Goal: Information Seeking & Learning: Learn about a topic

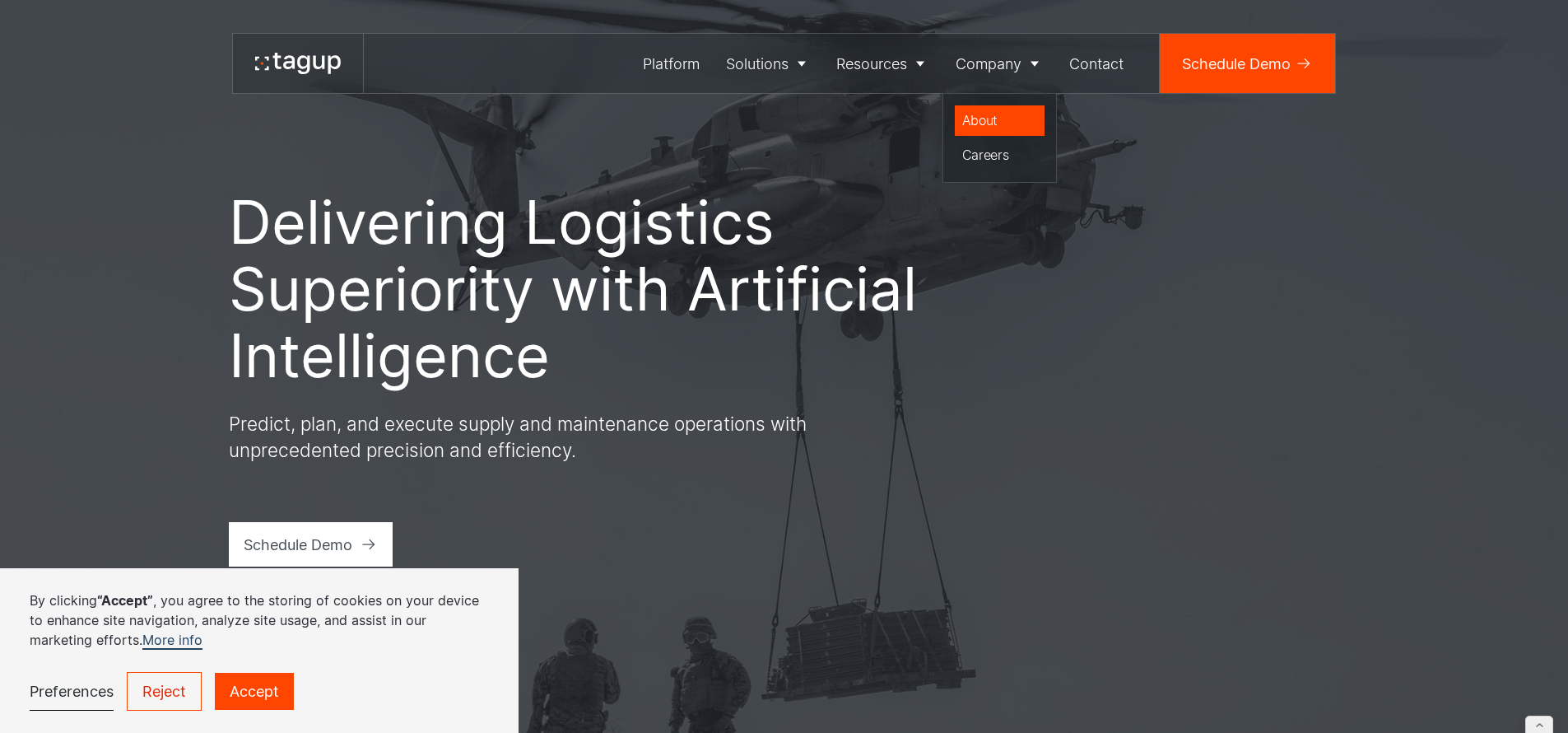
click at [993, 106] on link "About" at bounding box center [1000, 121] width 90 height 32
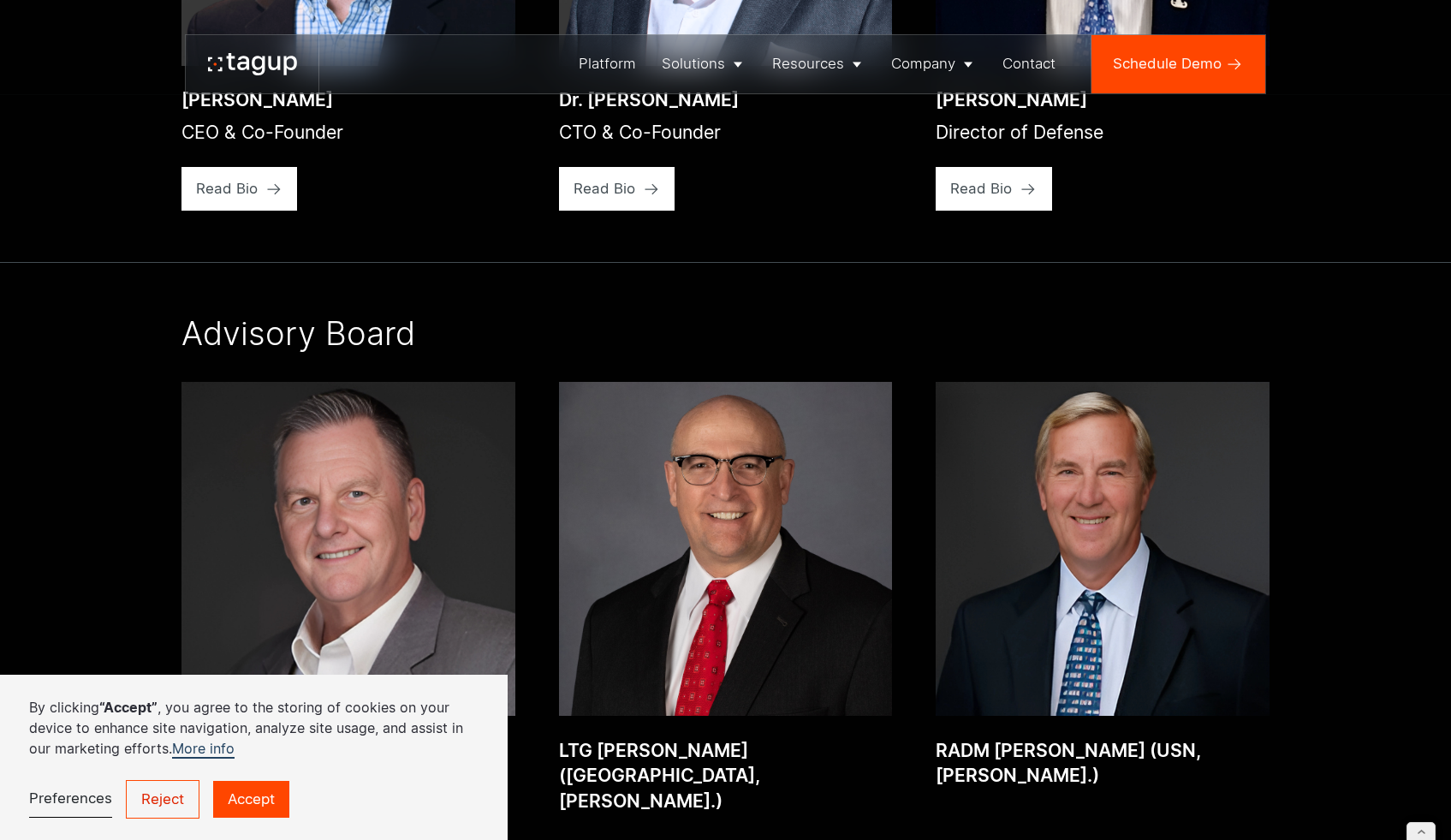
scroll to position [2740, 0]
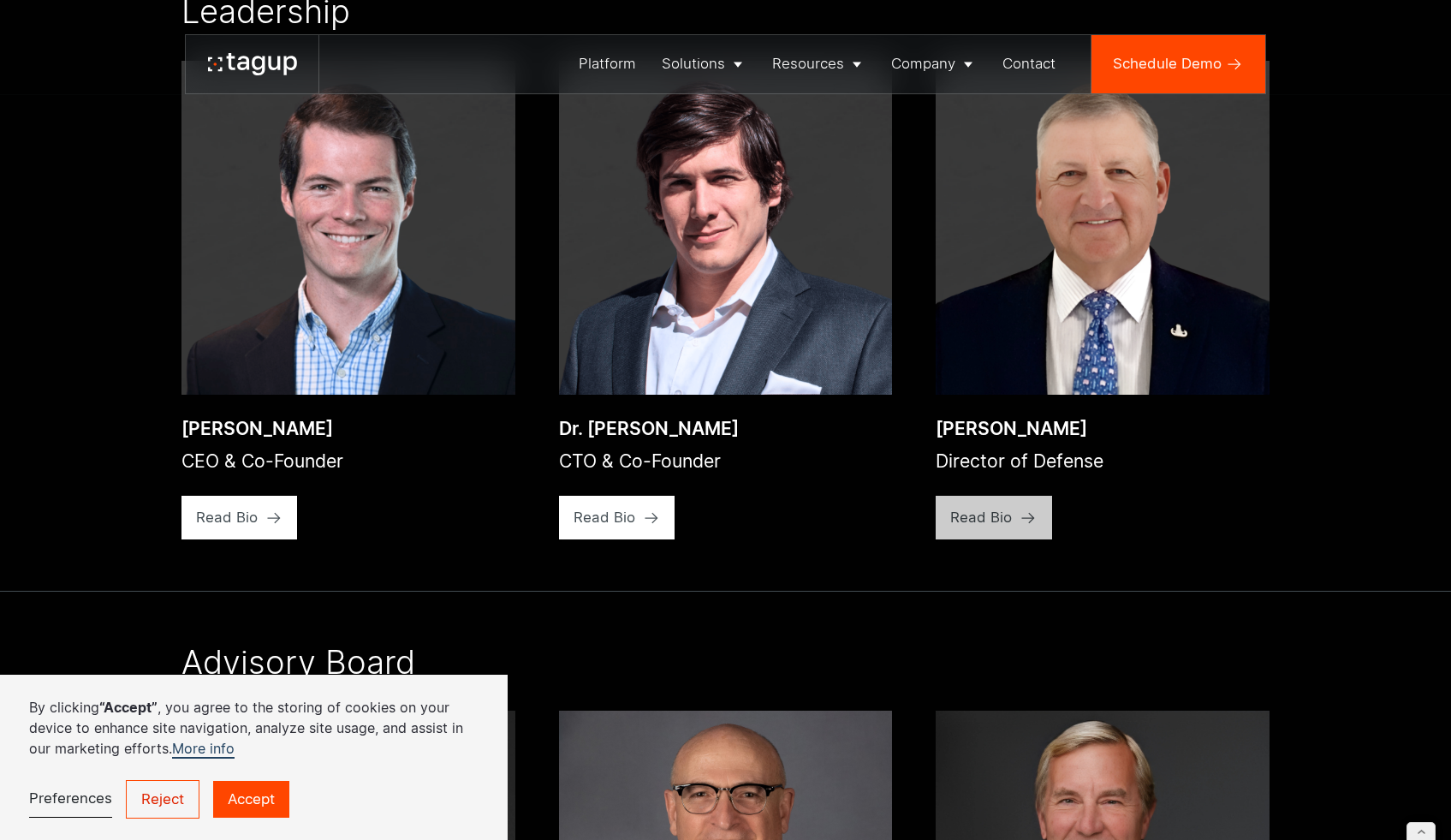
click at [258, 528] on div "Read Bio" at bounding box center [227, 517] width 62 height 21
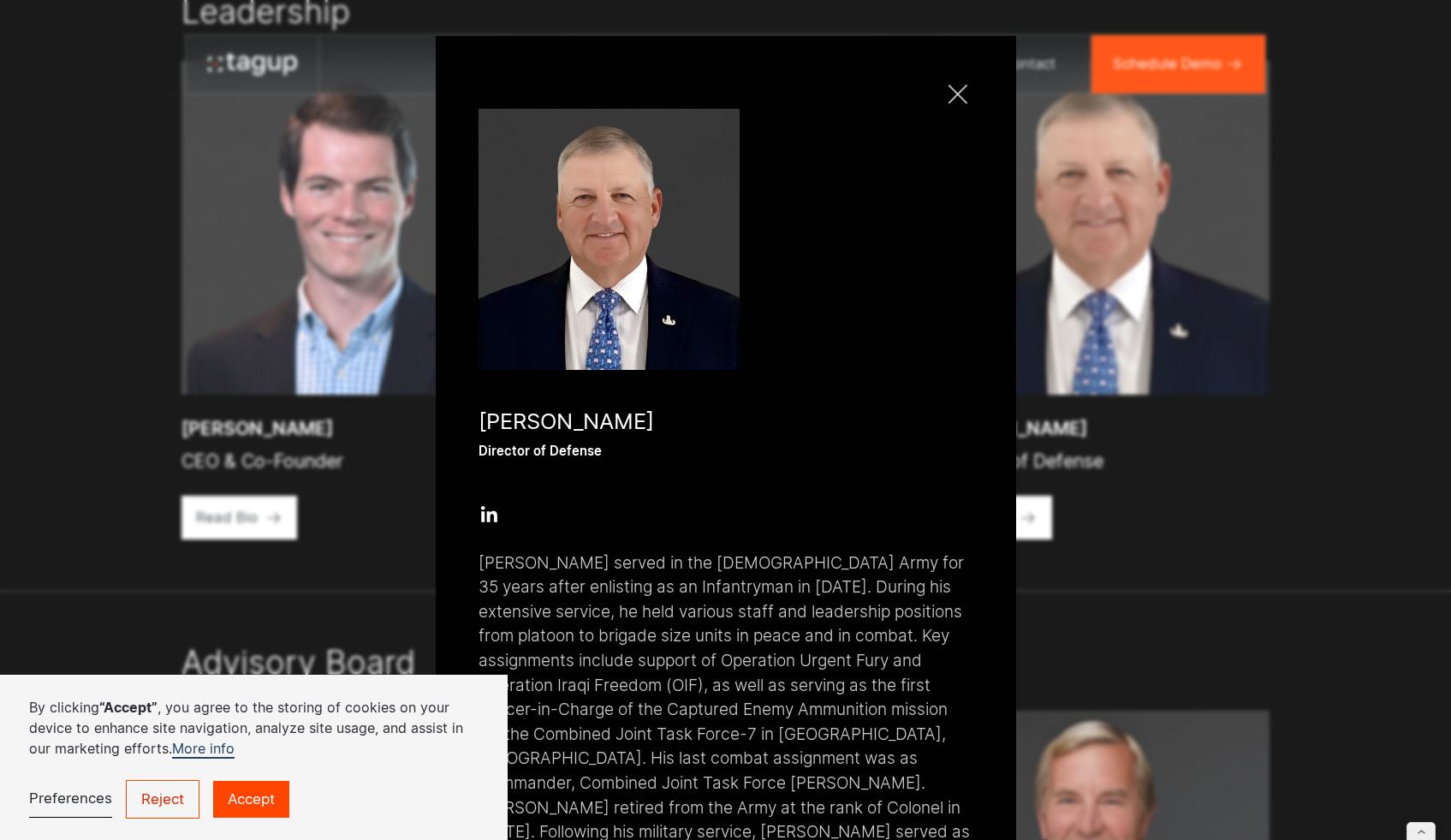
scroll to position [117, 0]
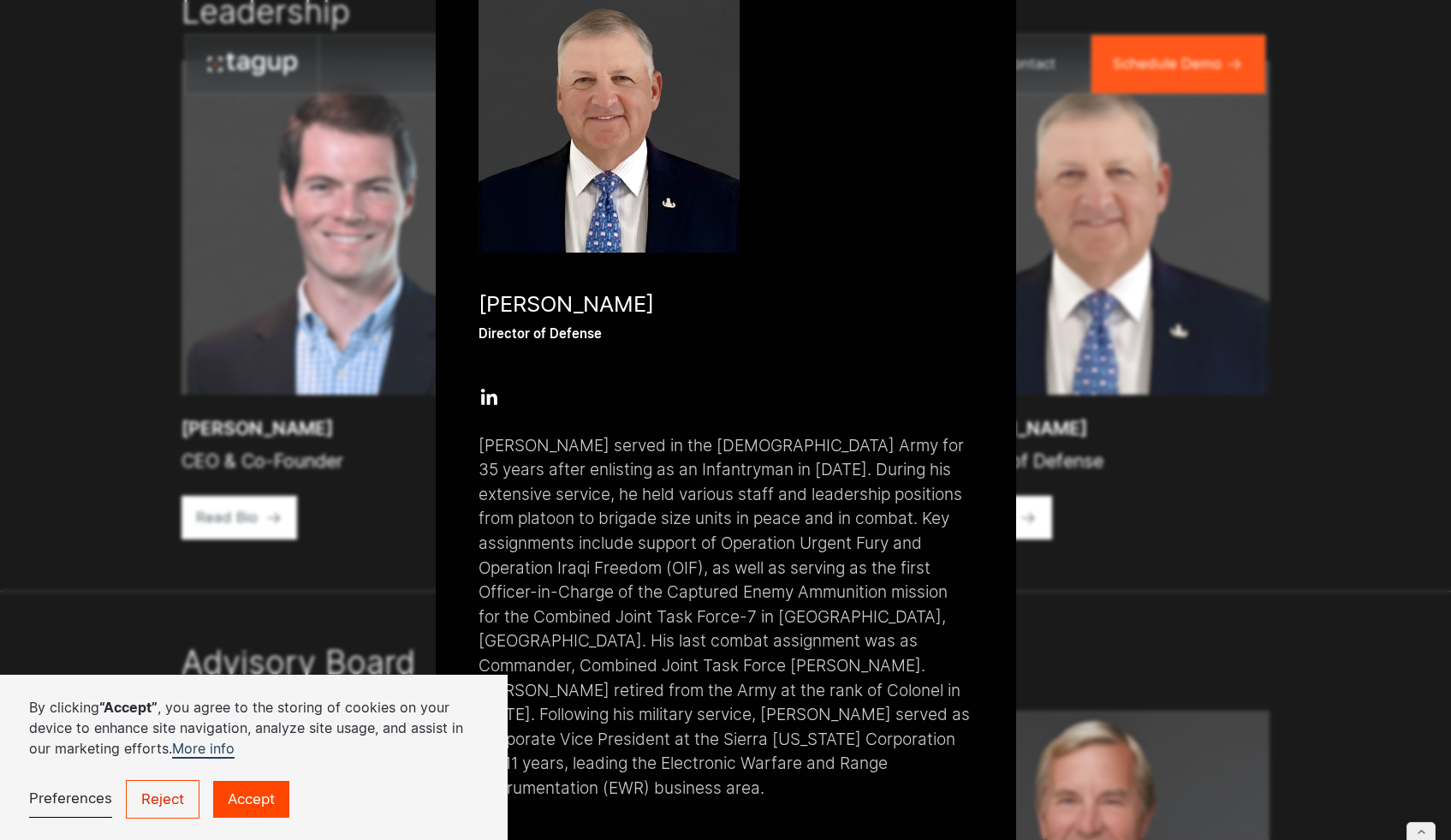
click at [510, 459] on p "Paul served in the U.S. Army for 35 years after enlisting as an Infantryman in …" at bounding box center [725, 617] width 493 height 367
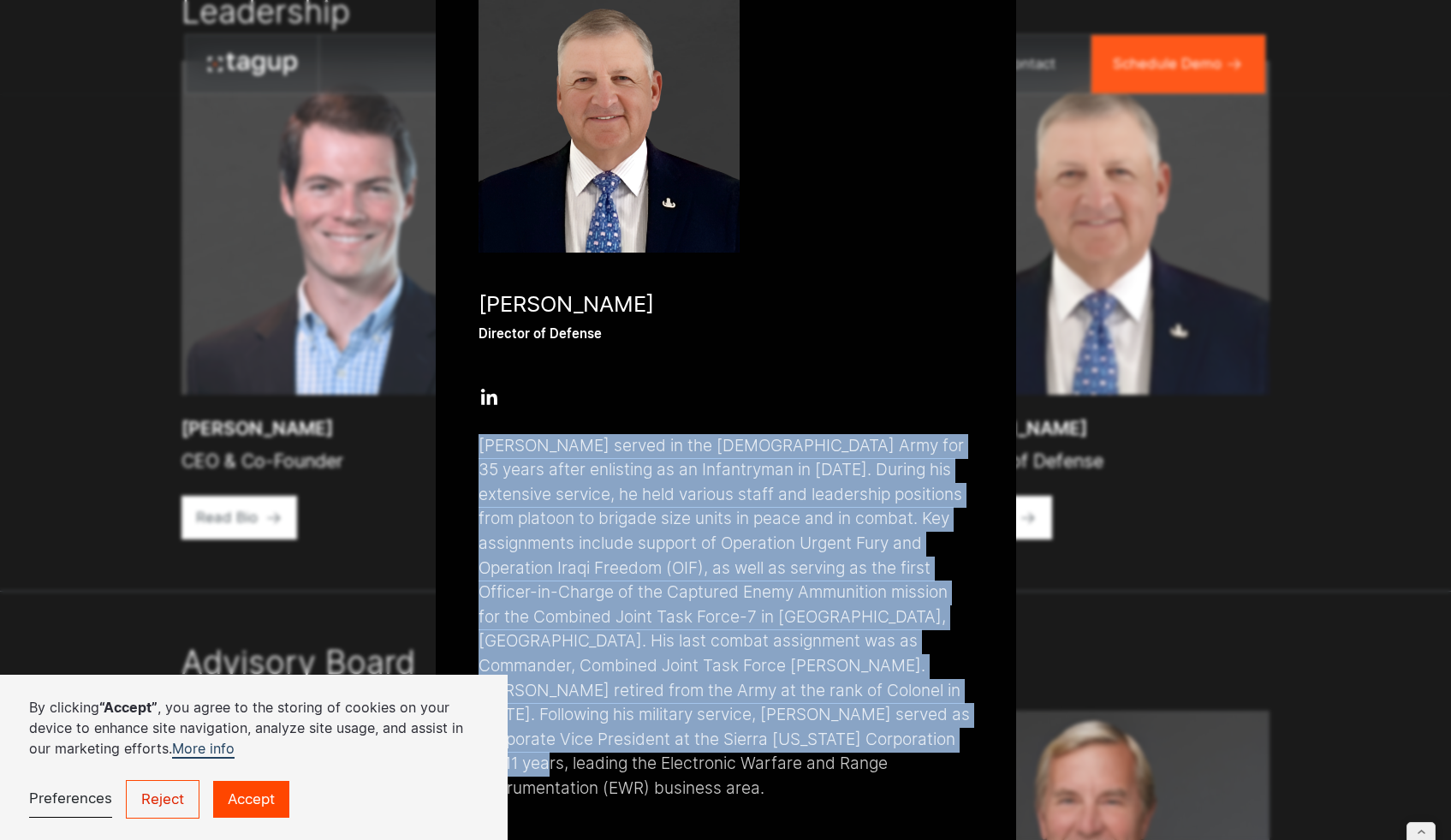
drag, startPoint x: 472, startPoint y: 445, endPoint x: 959, endPoint y: 747, distance: 572.9
click at [959, 747] on p "Paul served in the U.S. Army for 35 years after enlisting as an Infantryman in …" at bounding box center [725, 617] width 493 height 367
copy p "Paul served in the U.S. Army for 35 years after enlisting as an Infantryman in …"
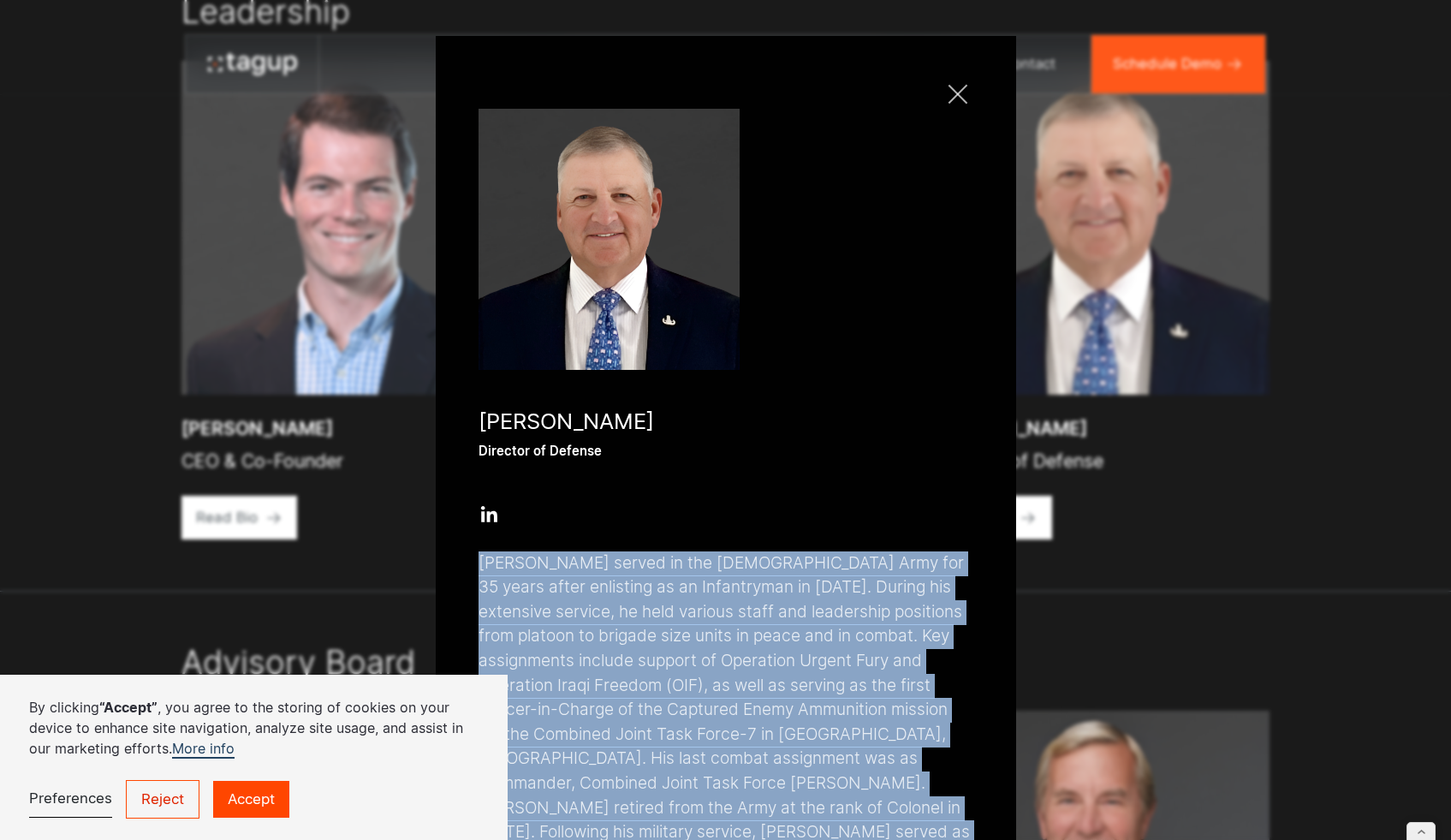
click at [954, 94] on div at bounding box center [958, 94] width 19 height 19
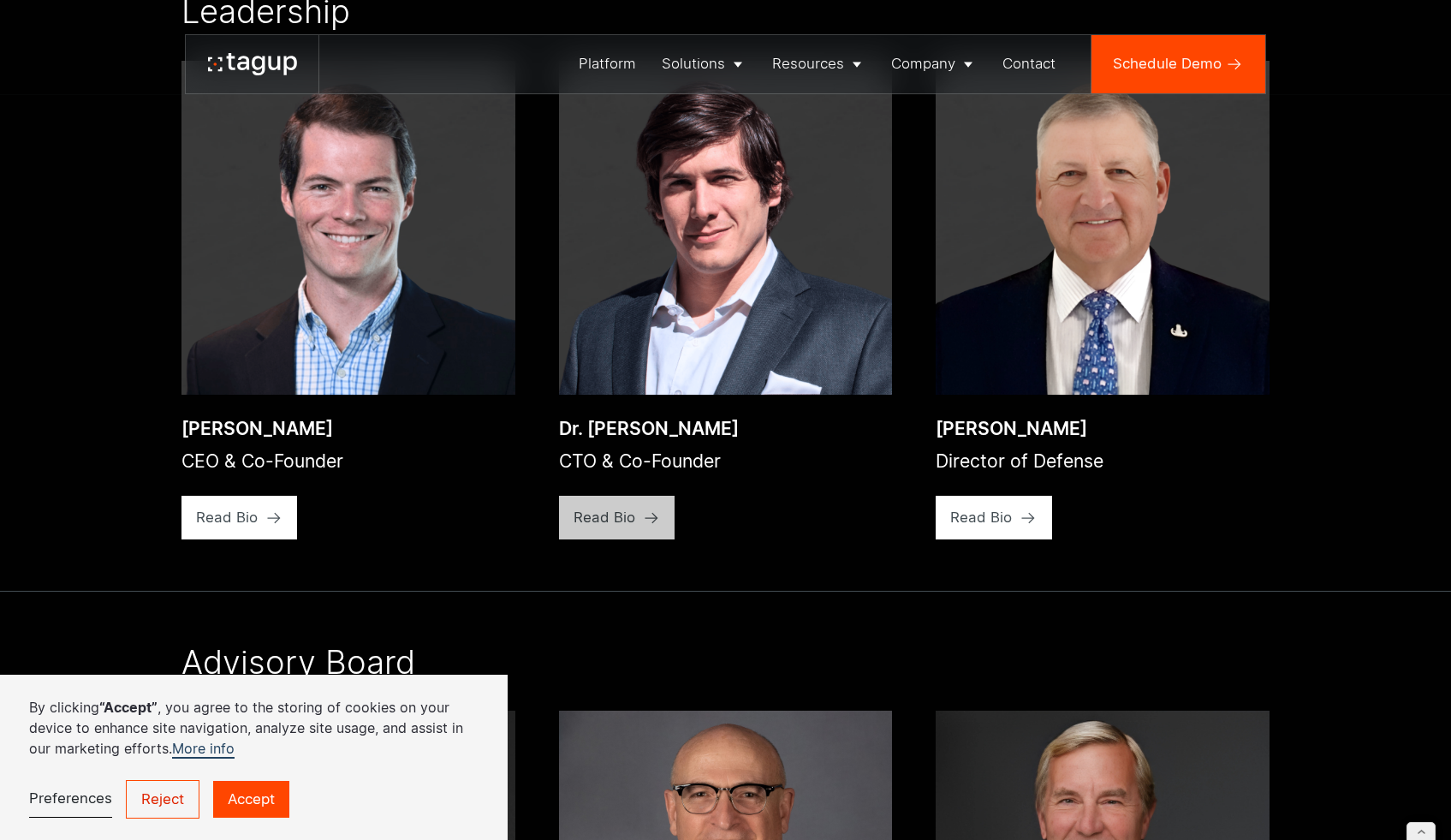
click at [298, 521] on link "Read Bio" at bounding box center [240, 518] width 116 height 44
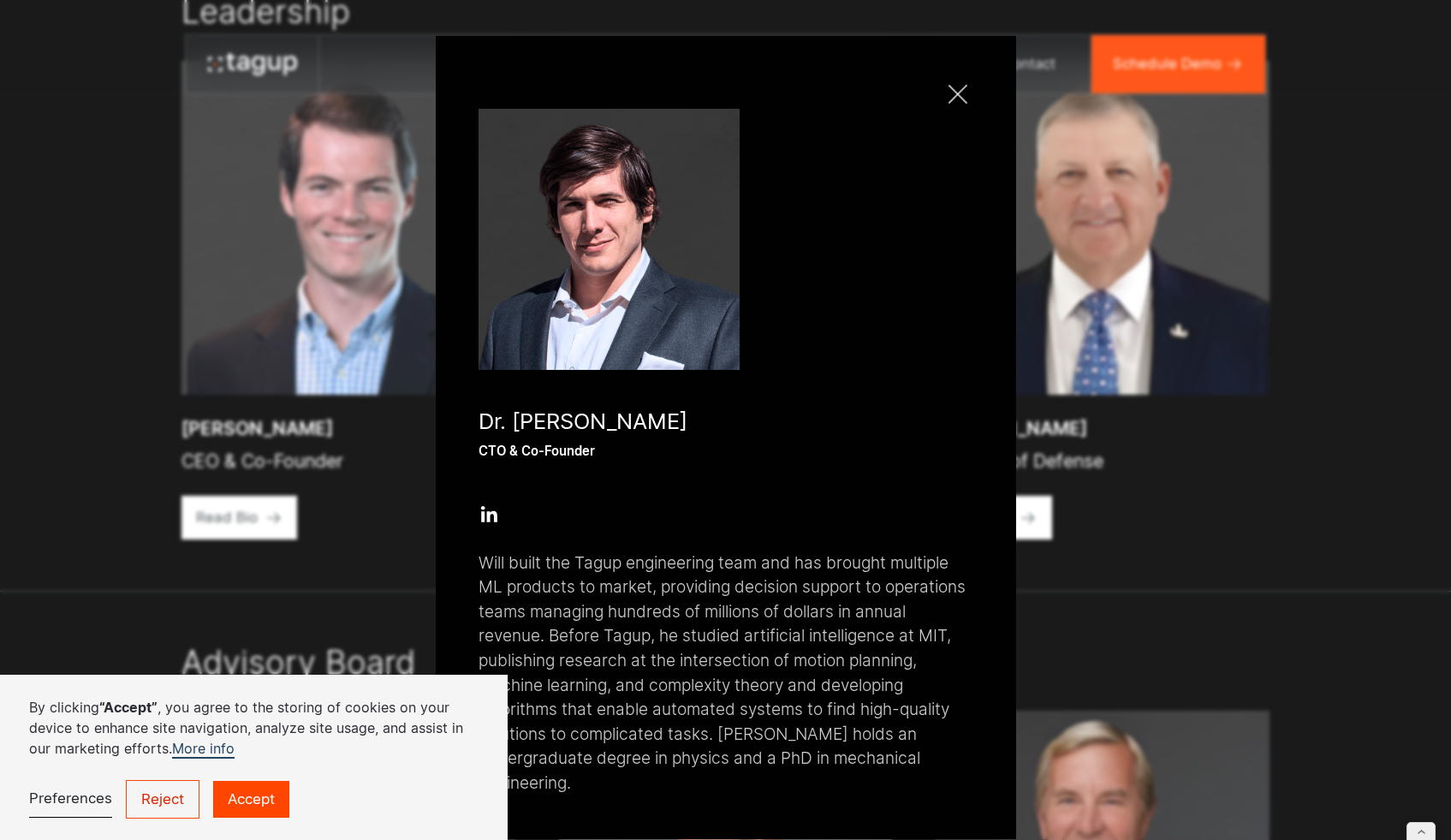
click at [950, 91] on div at bounding box center [958, 94] width 19 height 19
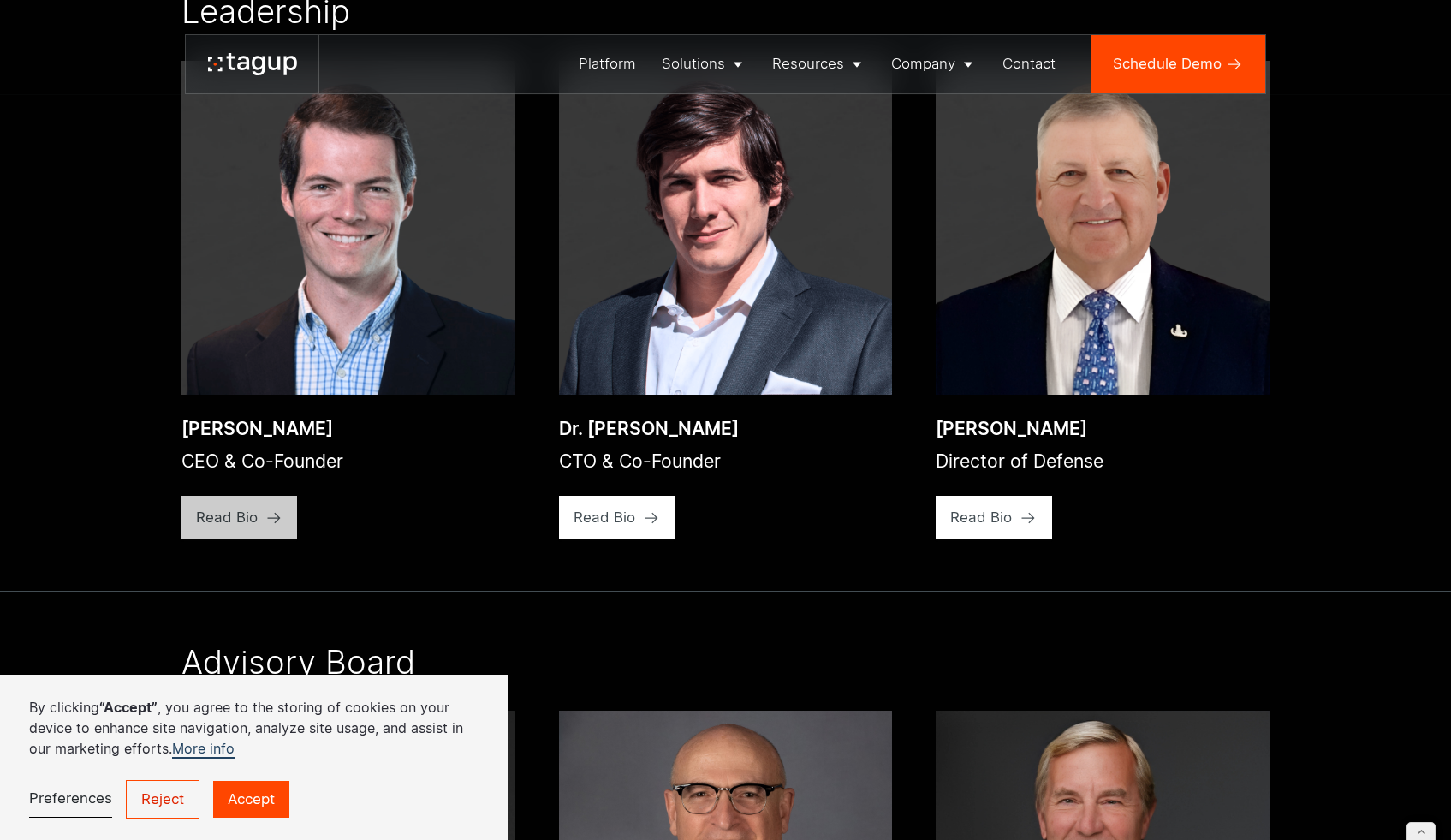
click at [265, 527] on icon at bounding box center [273, 517] width 17 height 17
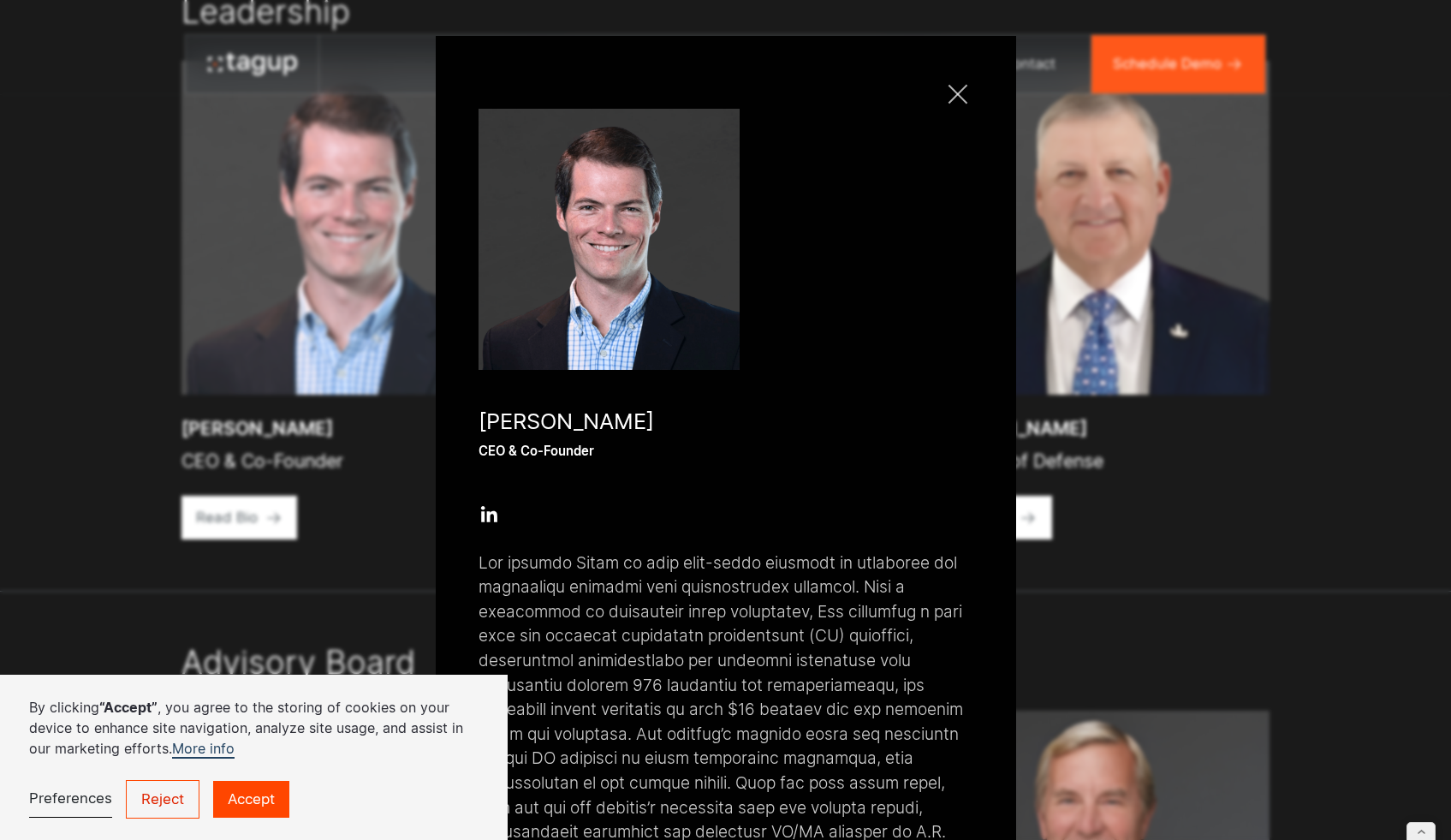
click at [958, 89] on div at bounding box center [958, 94] width 19 height 19
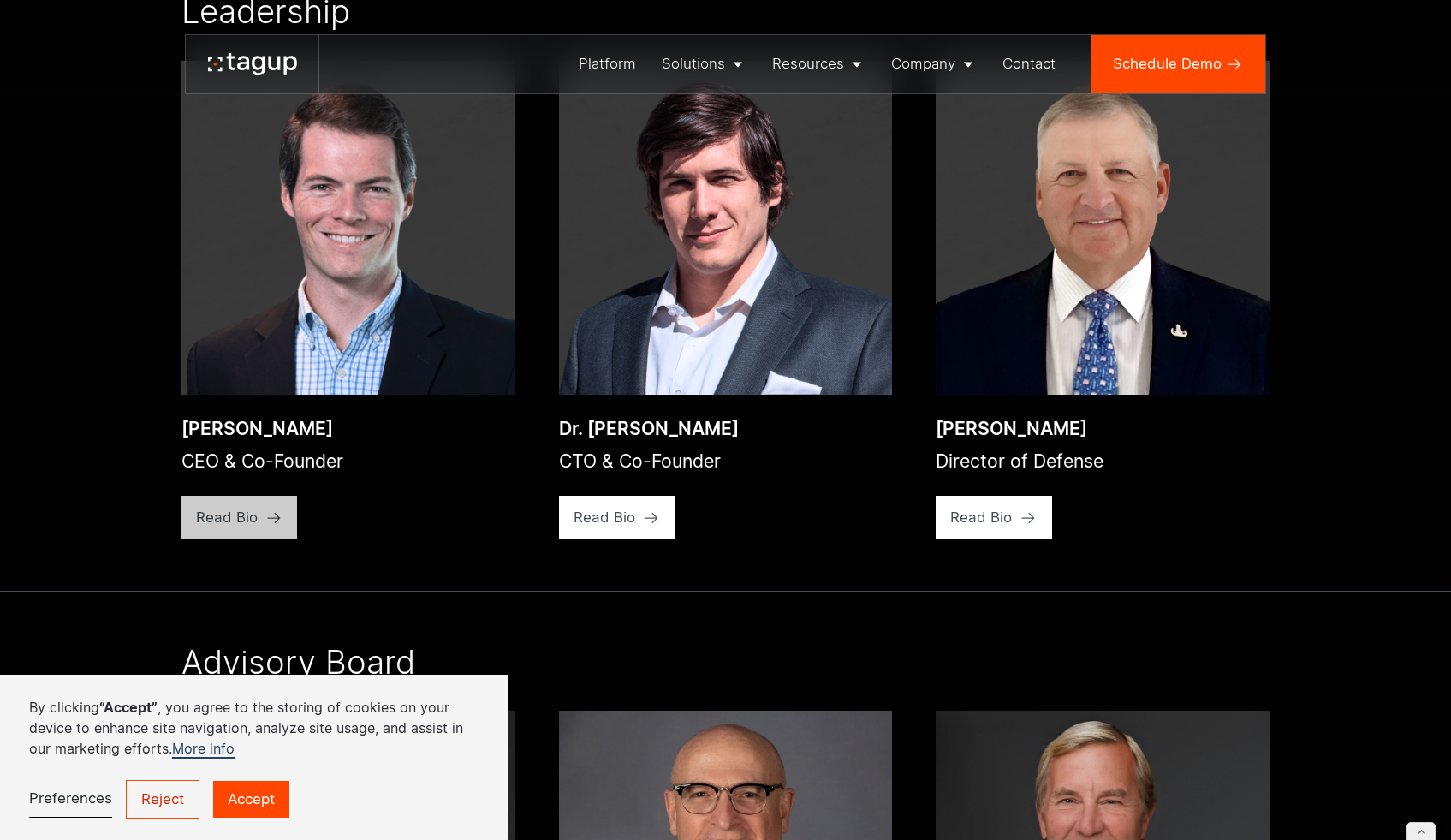
click at [254, 539] on link "Read Bio" at bounding box center [240, 518] width 116 height 44
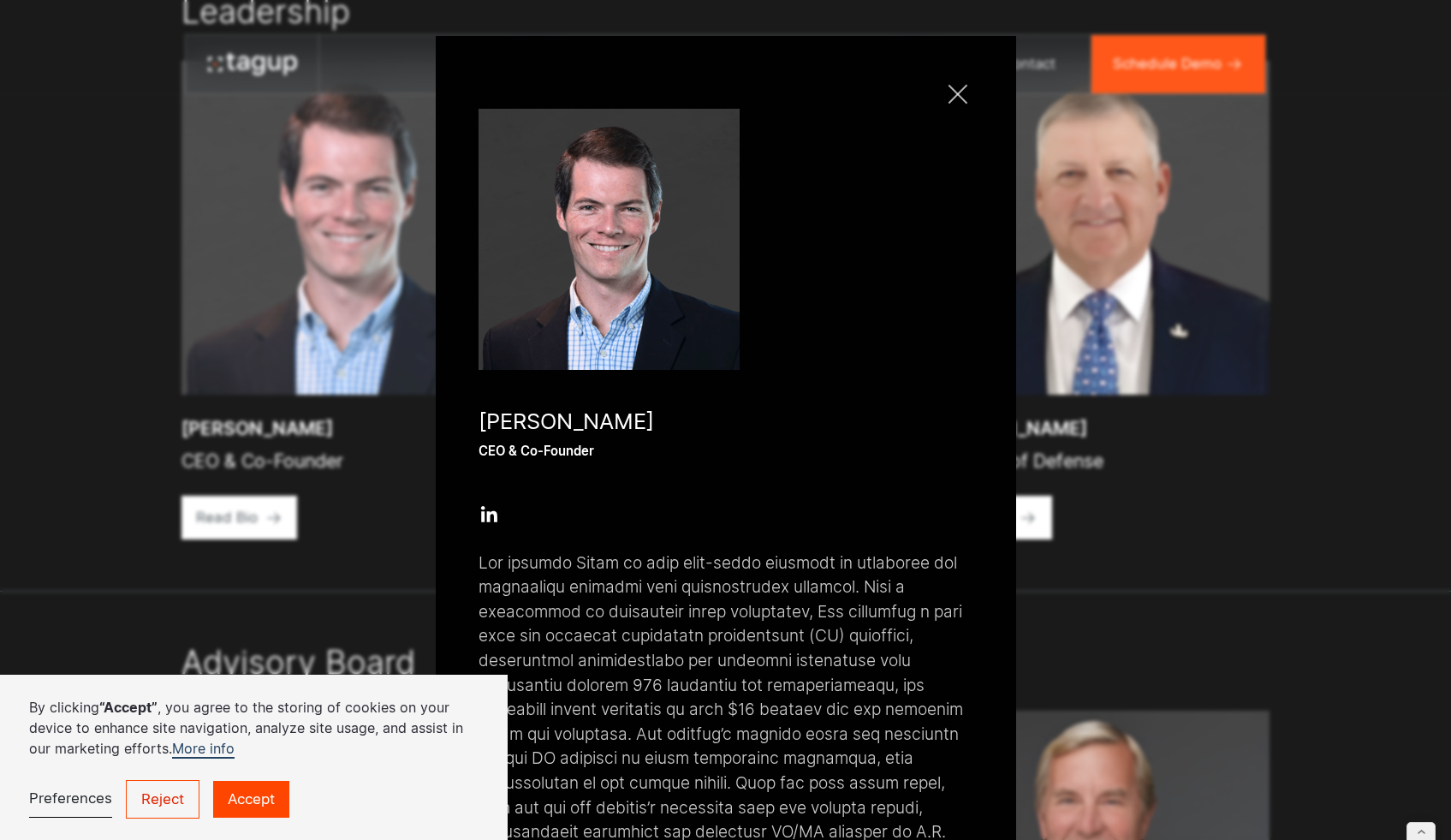
click at [958, 92] on link "Close popup" at bounding box center [958, 94] width 29 height 29
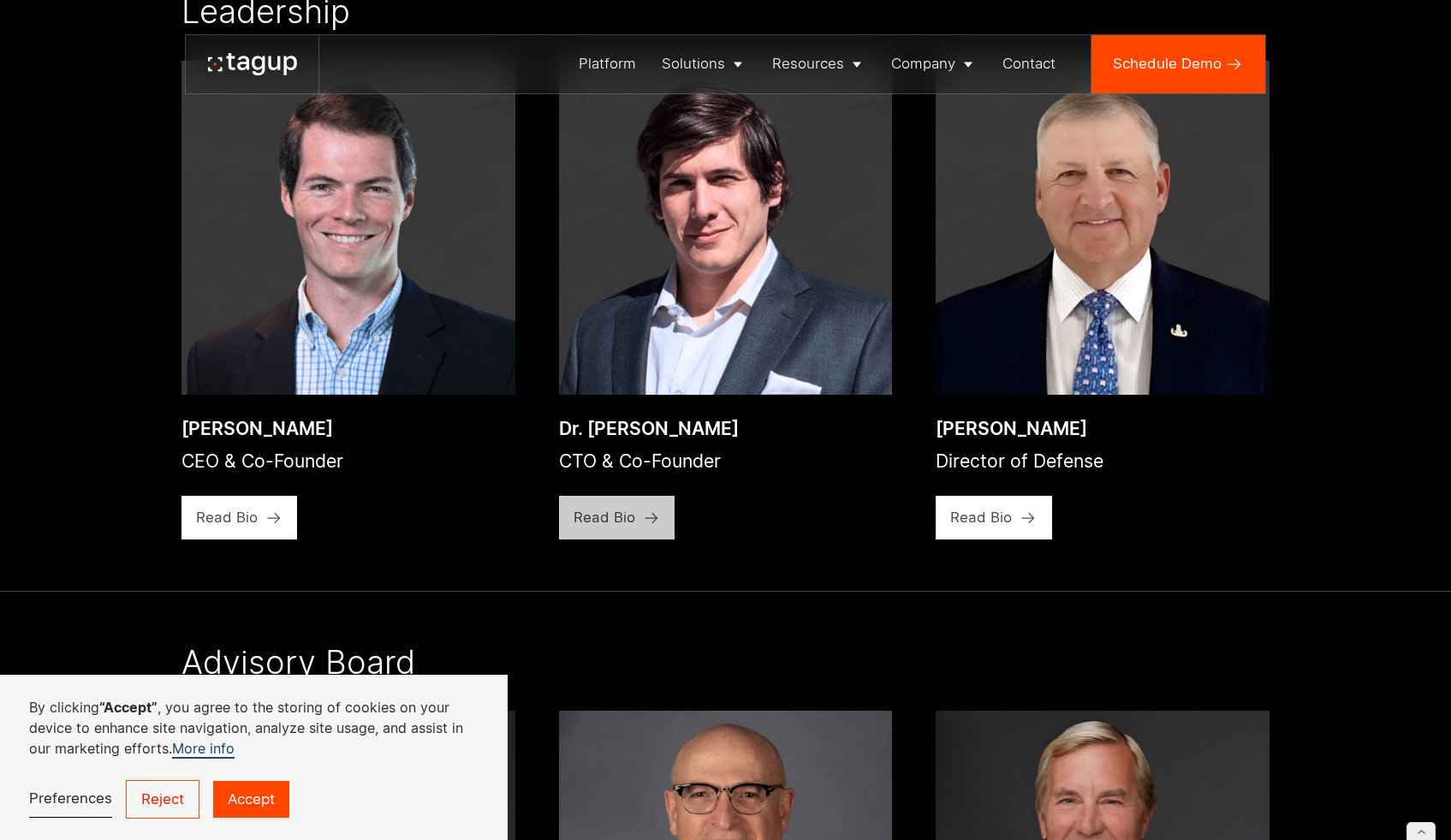
click at [258, 528] on div "Read Bio" at bounding box center [227, 517] width 62 height 21
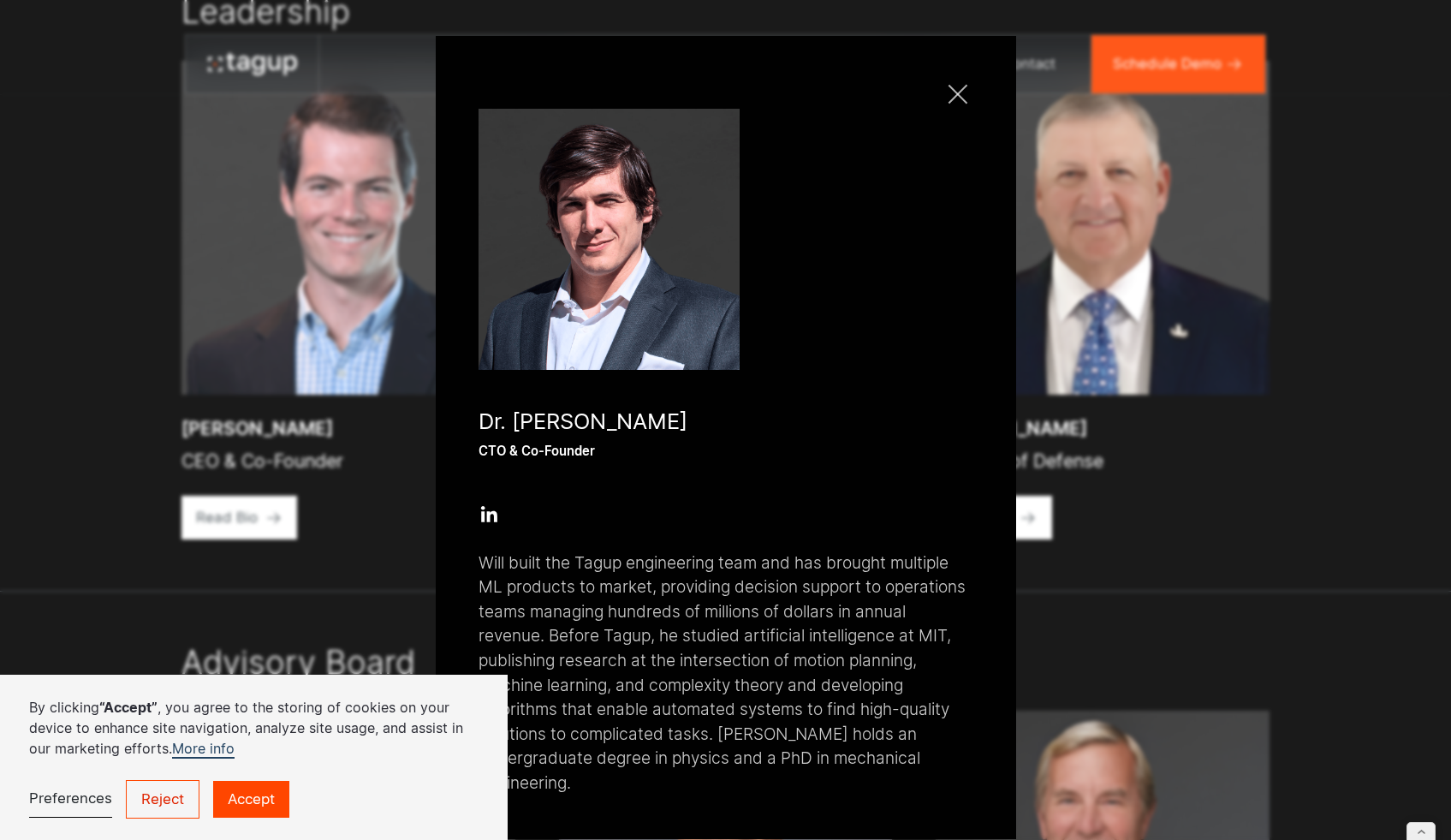
click at [956, 91] on div at bounding box center [958, 94] width 19 height 19
